Goal: Task Accomplishment & Management: Manage account settings

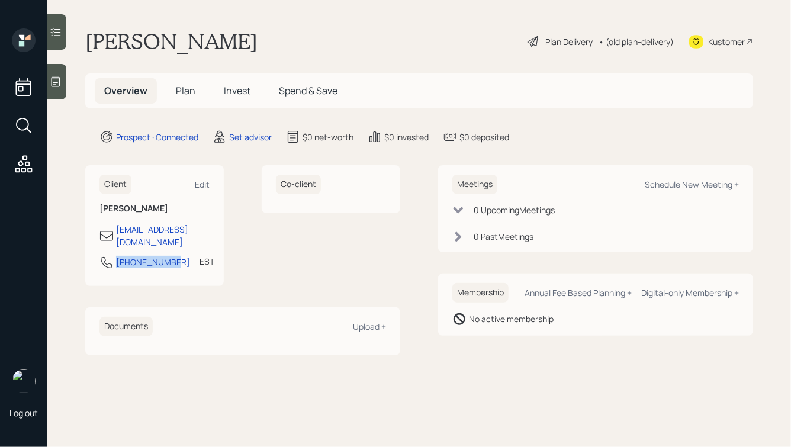
drag, startPoint x: 175, startPoint y: 251, endPoint x: 98, endPoint y: 251, distance: 76.4
click at [98, 251] on div "Client Edit [PERSON_NAME] [EMAIL_ADDRESS][DOMAIN_NAME] [PHONE_NUMBER] EST Curre…" at bounding box center [154, 225] width 139 height 121
copy div "[PHONE_NUMBER]"
click at [666, 189] on div "Schedule New Meeting +" at bounding box center [692, 184] width 94 height 11
select select "round-[PERSON_NAME]"
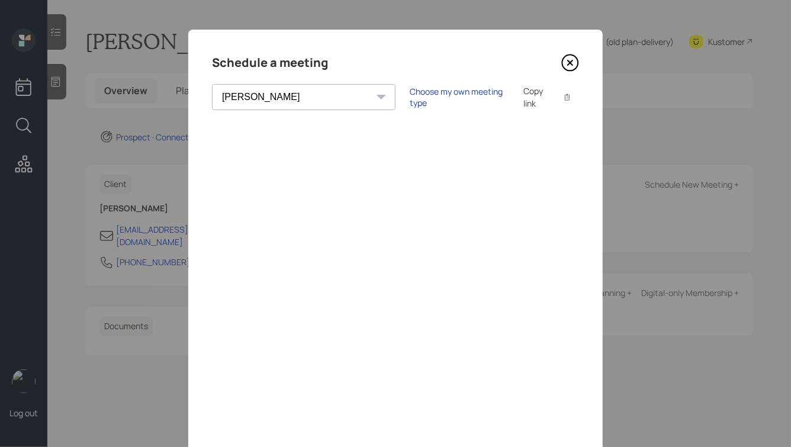
click at [410, 97] on div "Choose my own meeting type" at bounding box center [459, 97] width 99 height 23
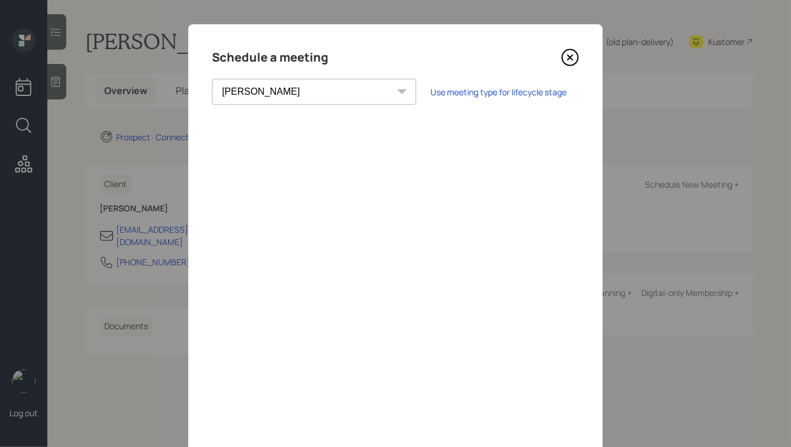
scroll to position [6, 0]
